Goal: Information Seeking & Learning: Learn about a topic

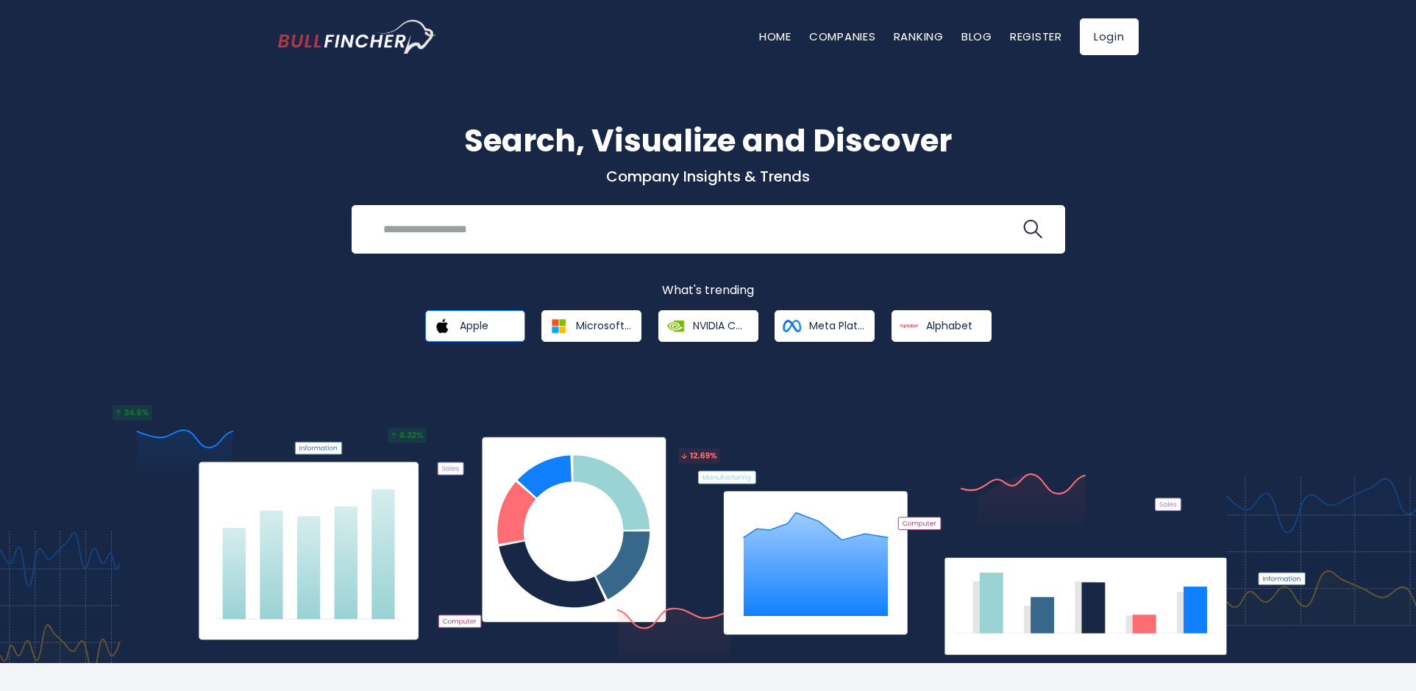
click at [487, 332] on span "Apple" at bounding box center [474, 325] width 29 height 13
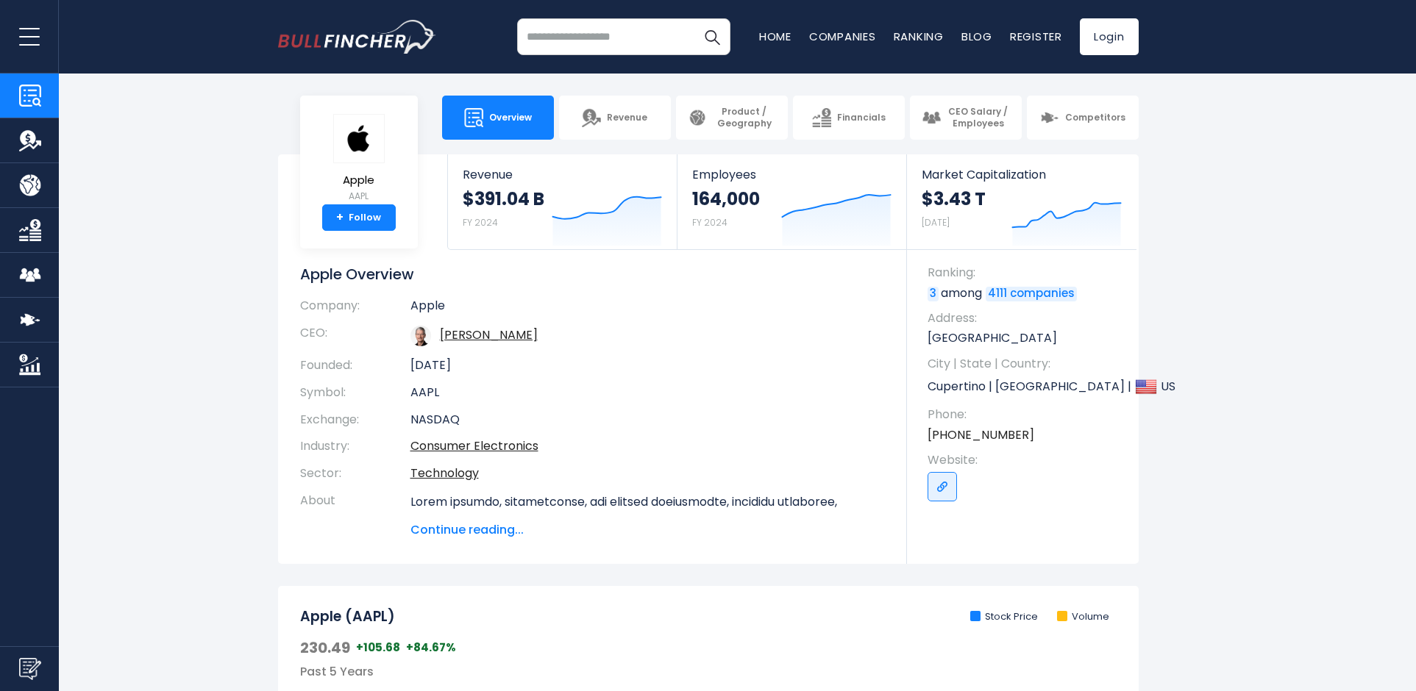
click at [1341, 226] on section "Apple AAPL + Follow Revenue $391.04 B FY 2024 Created with Highcharts 12.1.2 Em…" at bounding box center [708, 359] width 1416 height 410
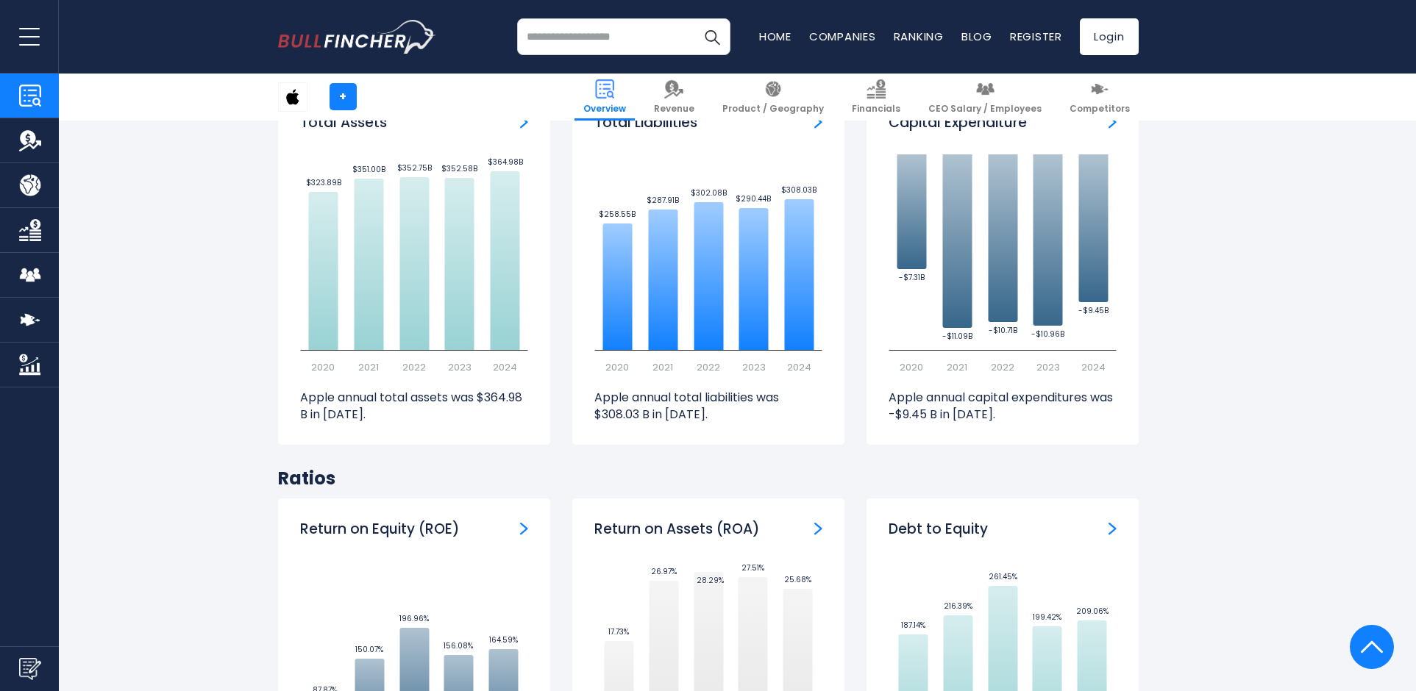
scroll to position [2758, 0]
